Goal: Find specific page/section: Find specific page/section

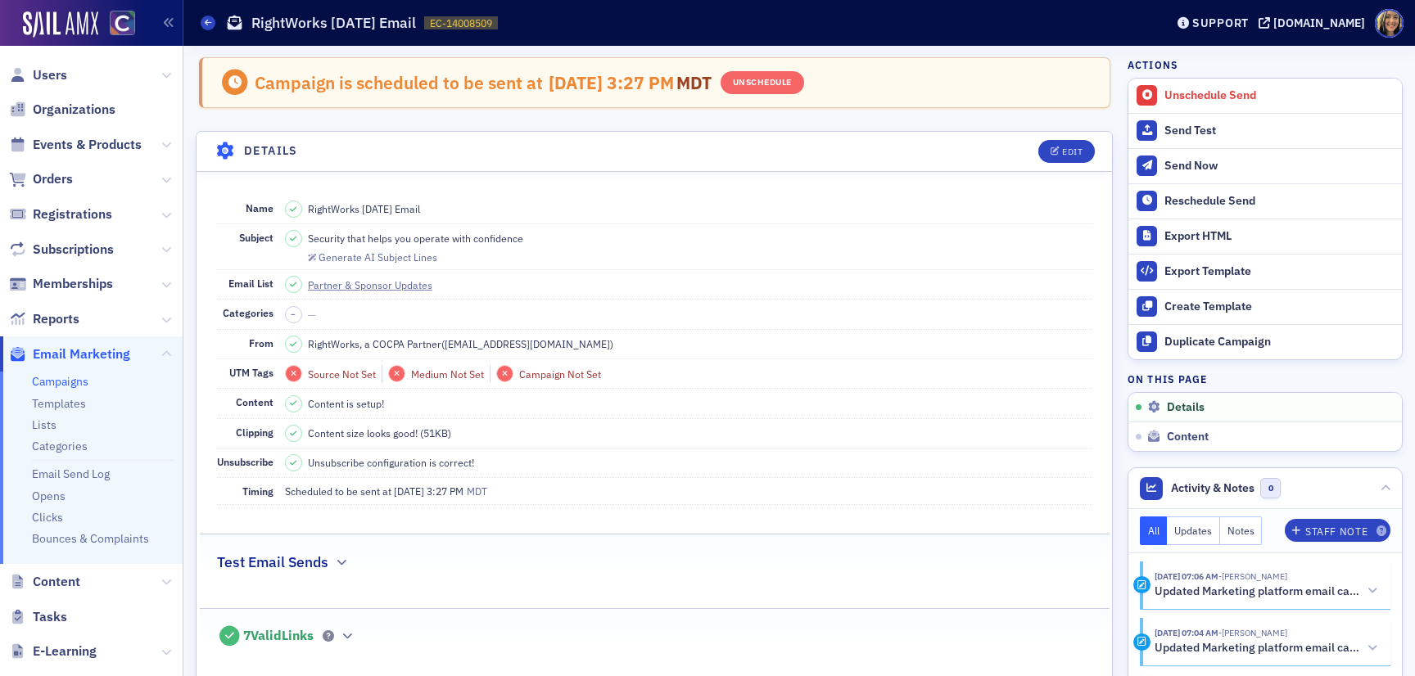
click at [43, 382] on link "Campaigns" at bounding box center [60, 381] width 56 height 15
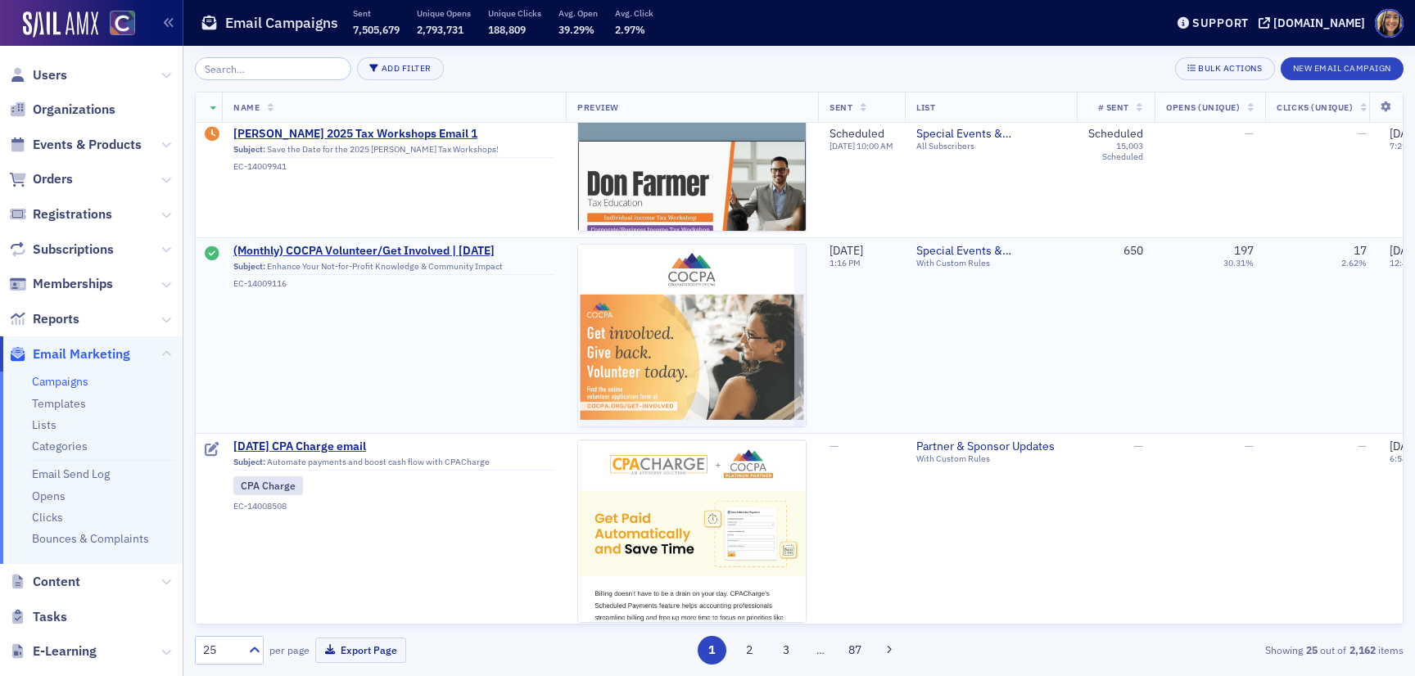
scroll to position [350, 0]
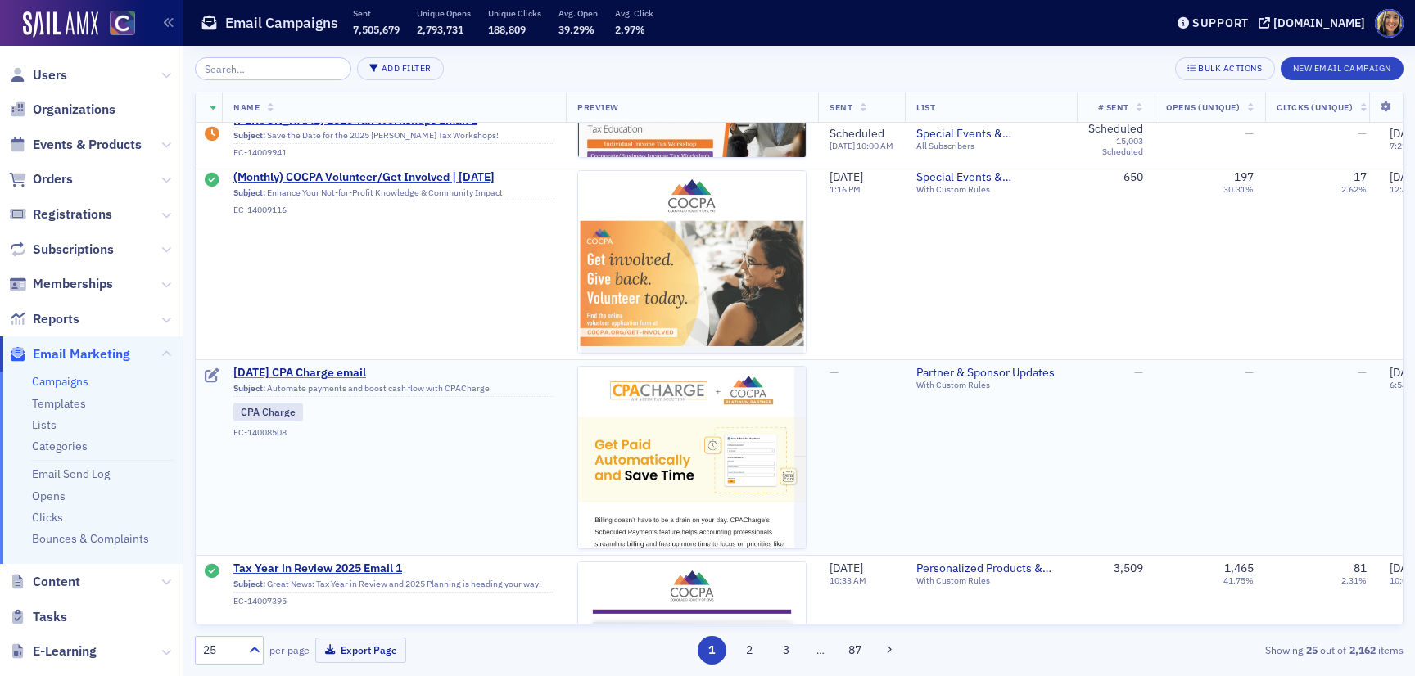
click at [347, 376] on span "August 2025 CPA Charge email" at bounding box center [393, 373] width 321 height 15
